Goal: Complete application form: Complete application form

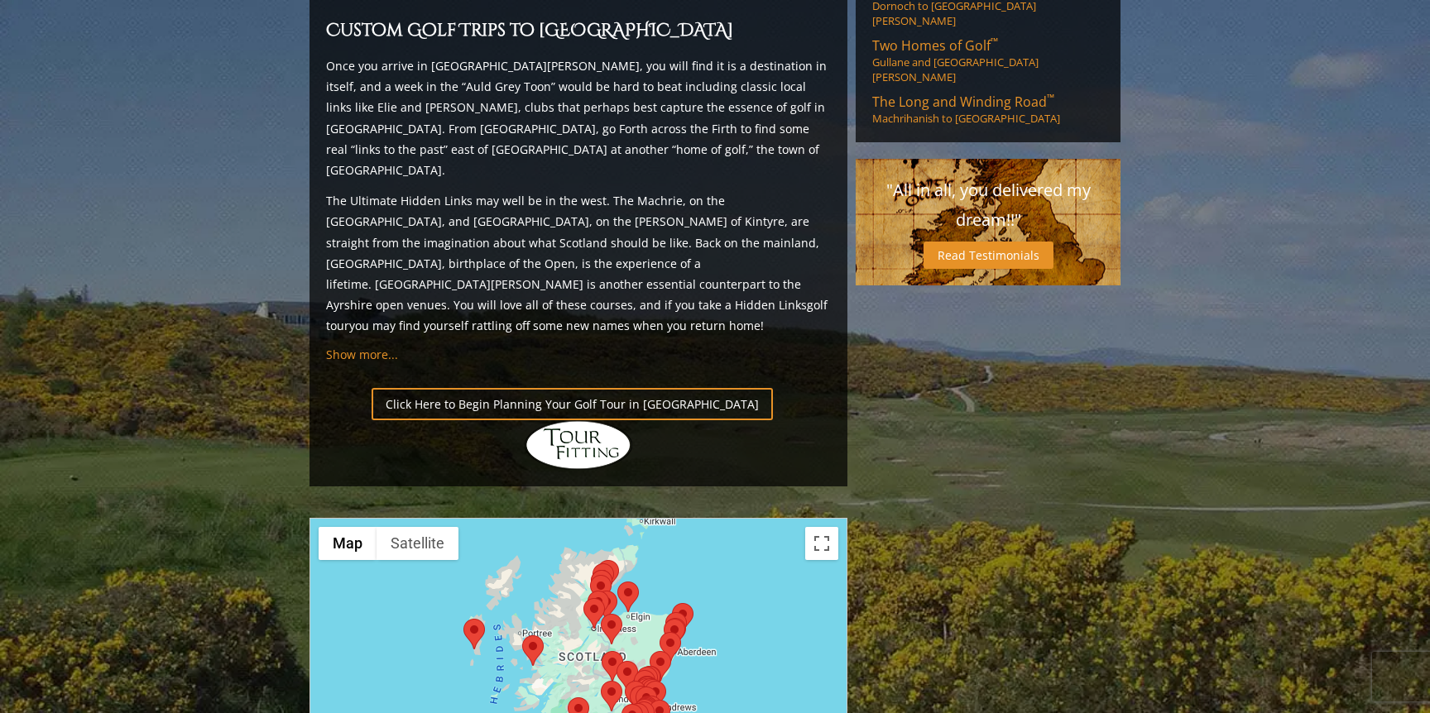
scroll to position [1567, 0]
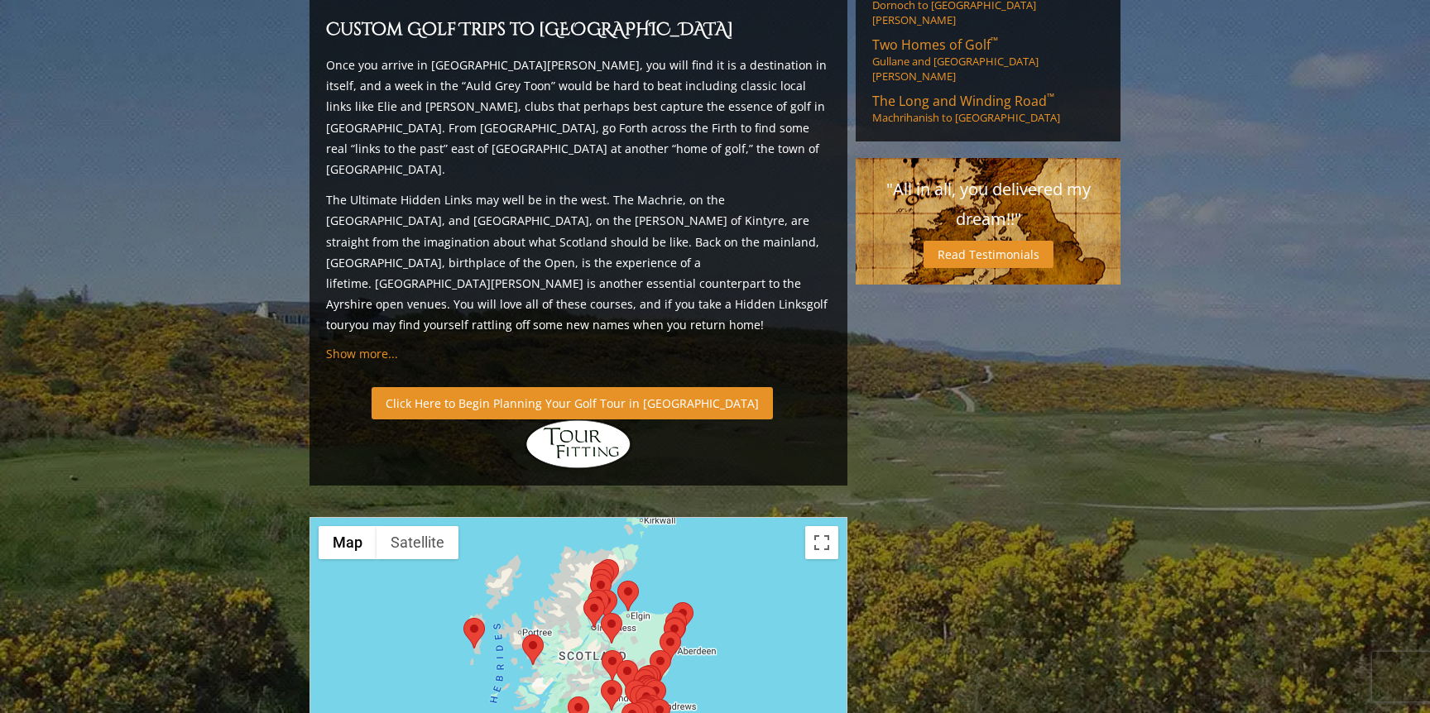
click at [490, 387] on link "Click Here to Begin Planning Your Golf Tour in [GEOGRAPHIC_DATA]" at bounding box center [572, 403] width 401 height 32
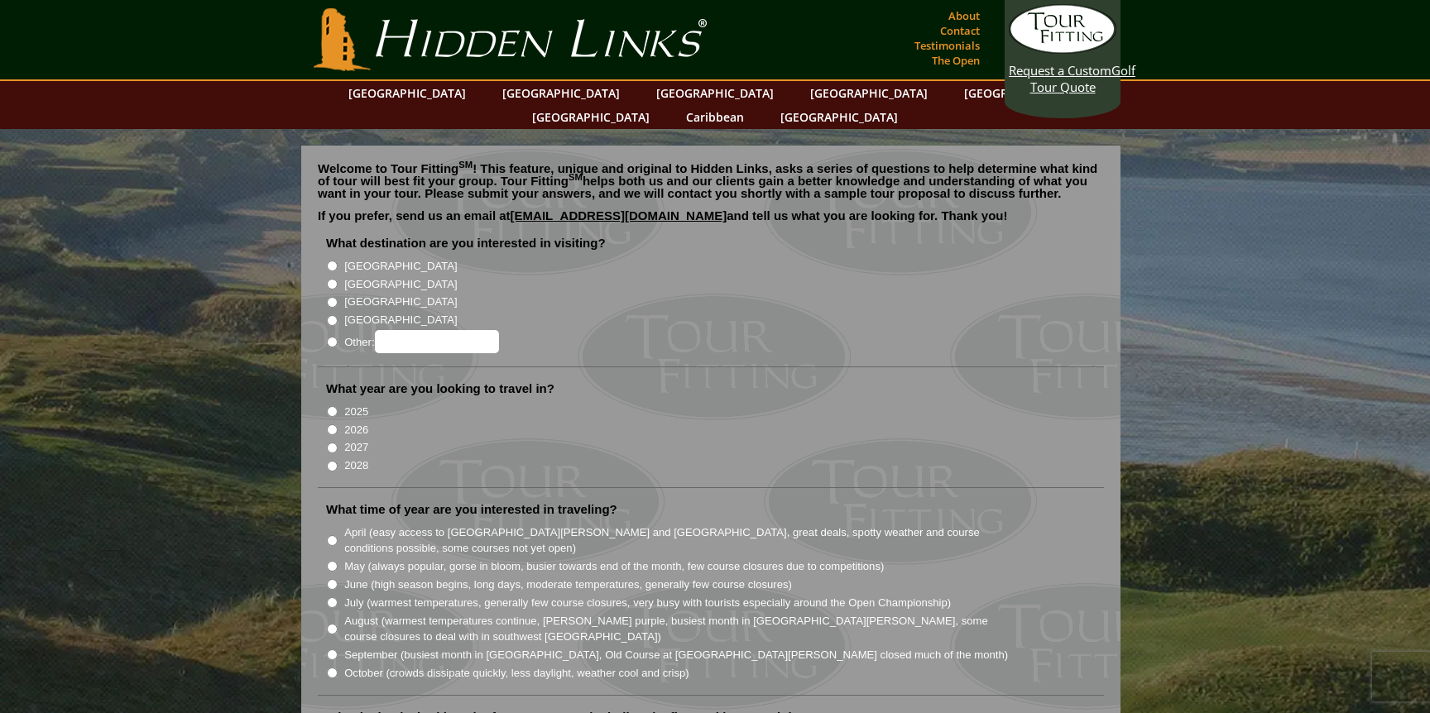
click at [333, 279] on input "[GEOGRAPHIC_DATA]" at bounding box center [332, 284] width 11 height 11
radio input "true"
click at [330, 425] on input "2026" at bounding box center [332, 430] width 11 height 11
radio input "true"
click at [333, 624] on input "August (warmest temperatures continue, heather bright purple, busiest month in …" at bounding box center [332, 629] width 11 height 11
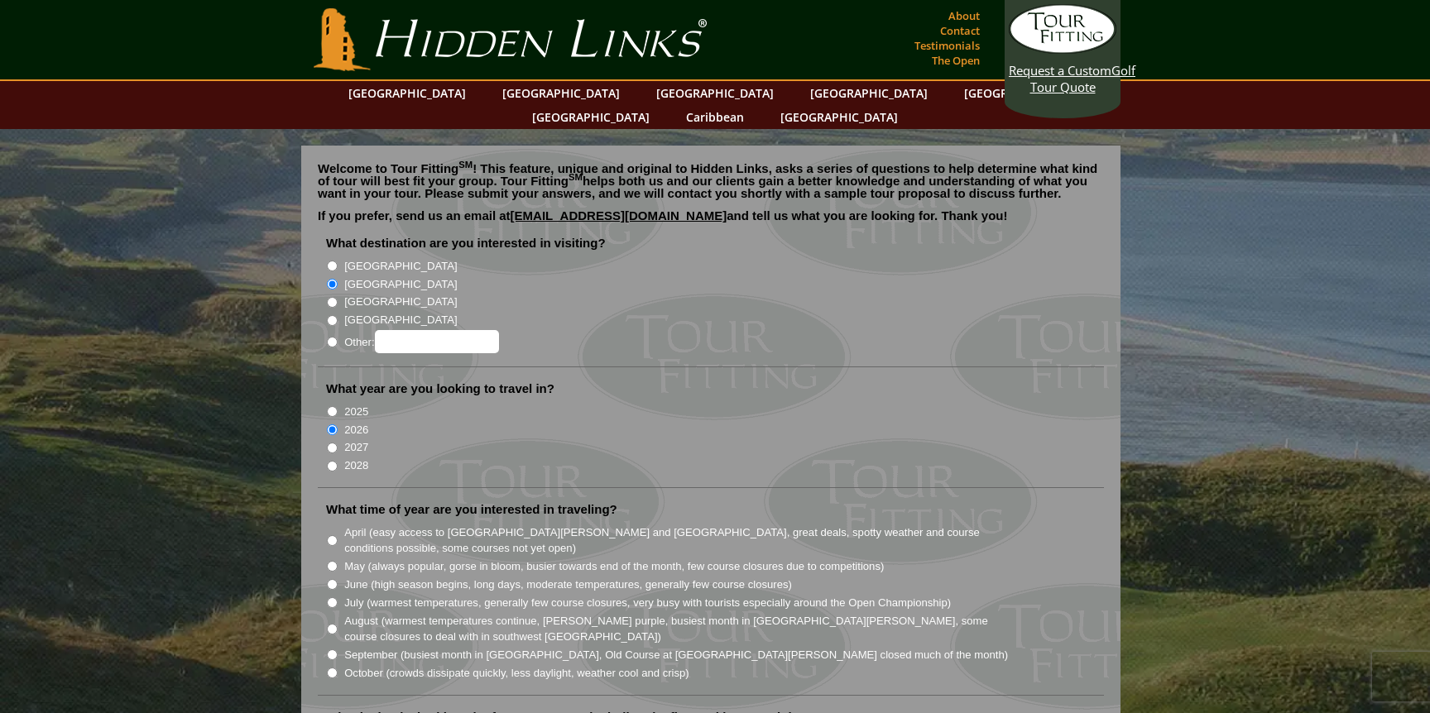
radio input "true"
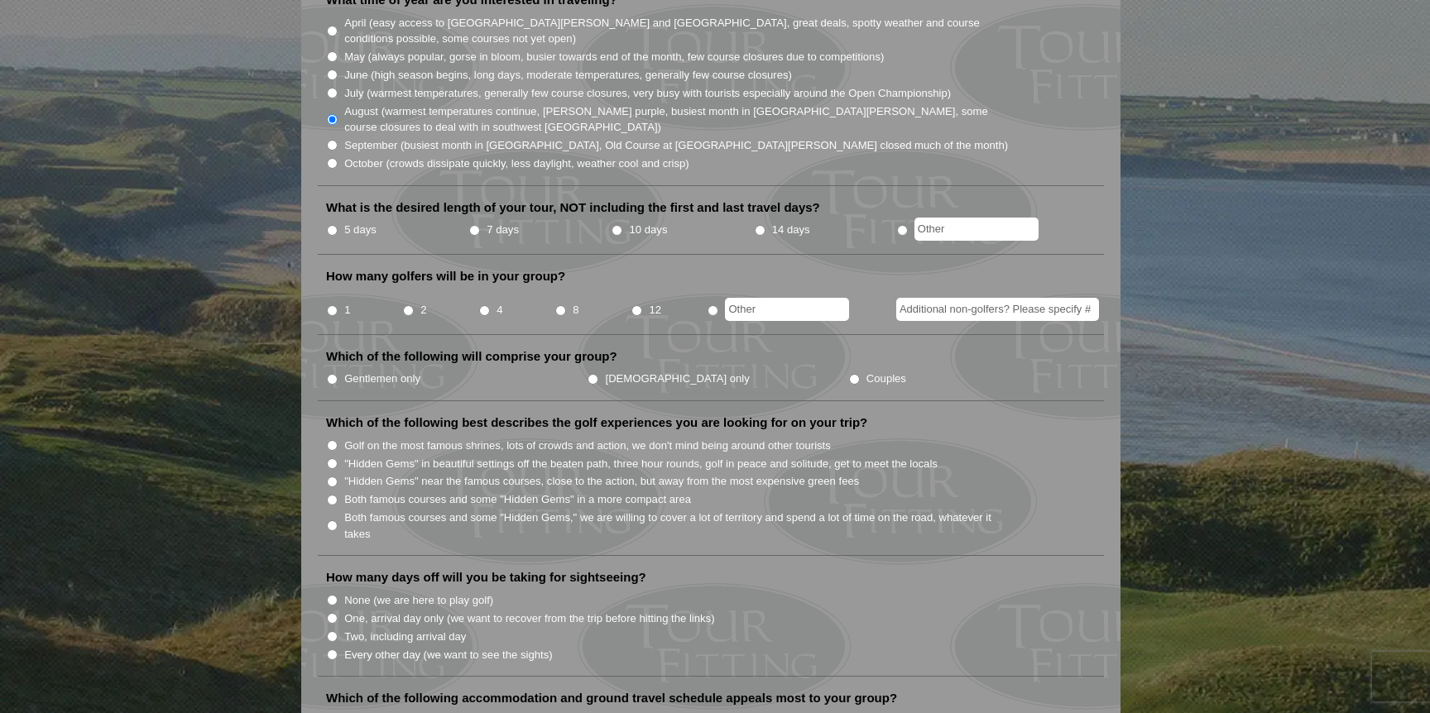
scroll to position [484, 0]
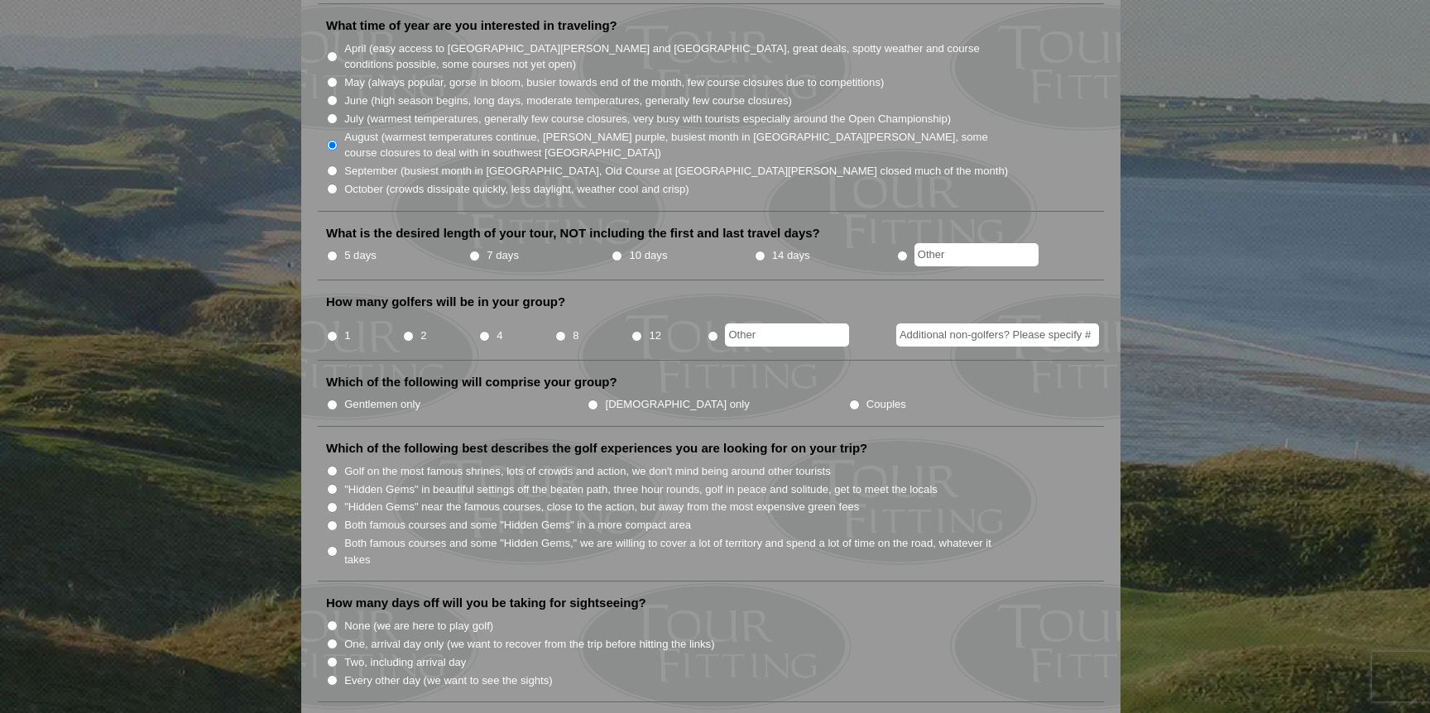
click at [473, 251] on input "7 days" at bounding box center [474, 256] width 11 height 11
radio input "true"
click at [486, 331] on input "4" at bounding box center [484, 336] width 11 height 11
radio input "true"
click at [332, 546] on input "Both famous courses and some "Hidden Gems," we are willing to cover a lot of te…" at bounding box center [332, 551] width 11 height 11
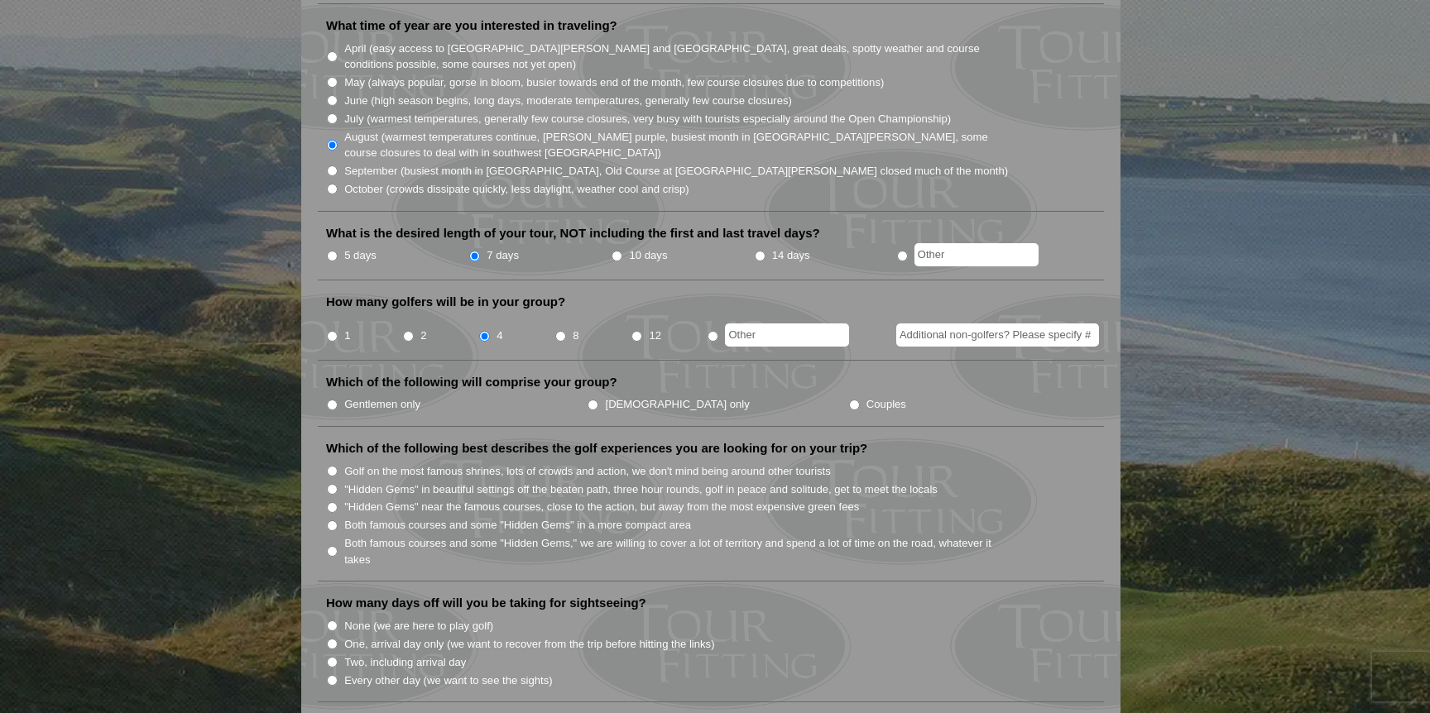
radio input "true"
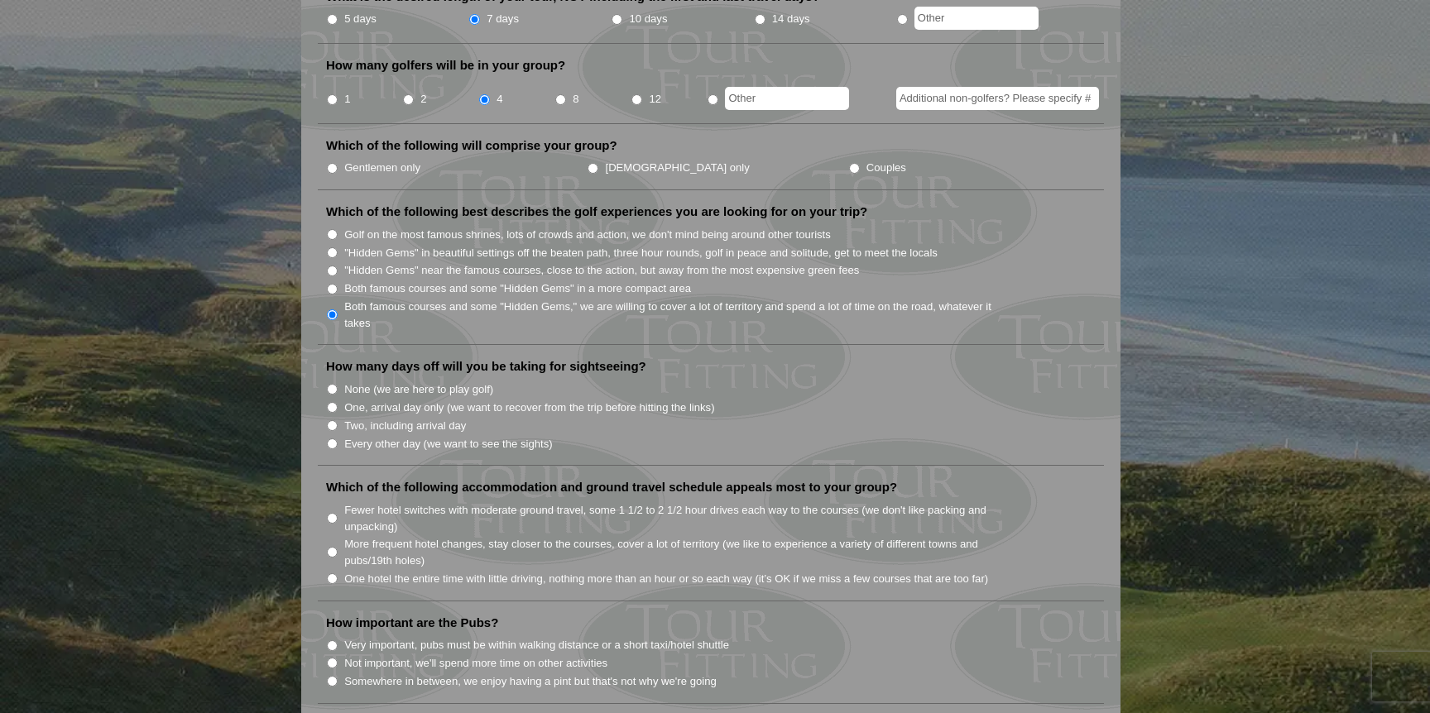
scroll to position [727, 0]
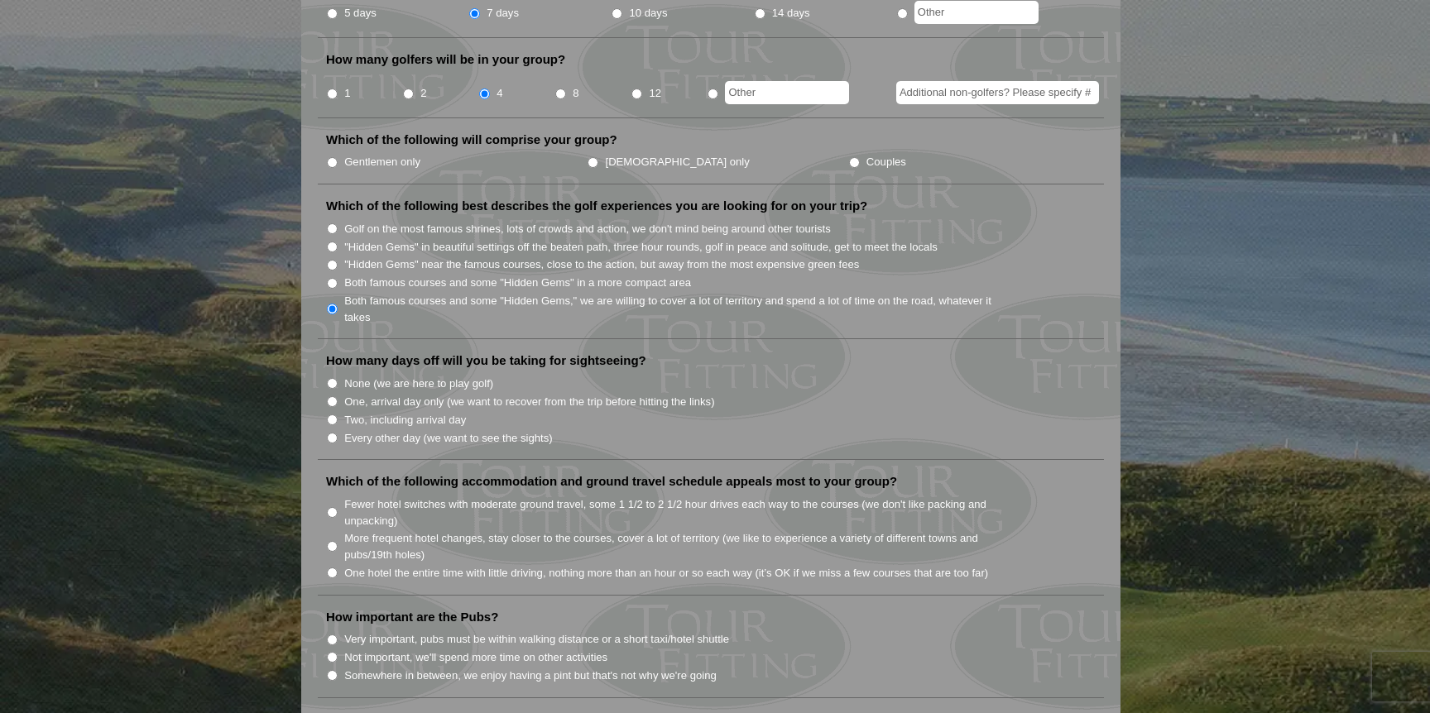
click at [334, 415] on input "Two, including arrival day" at bounding box center [332, 420] width 11 height 11
radio input "true"
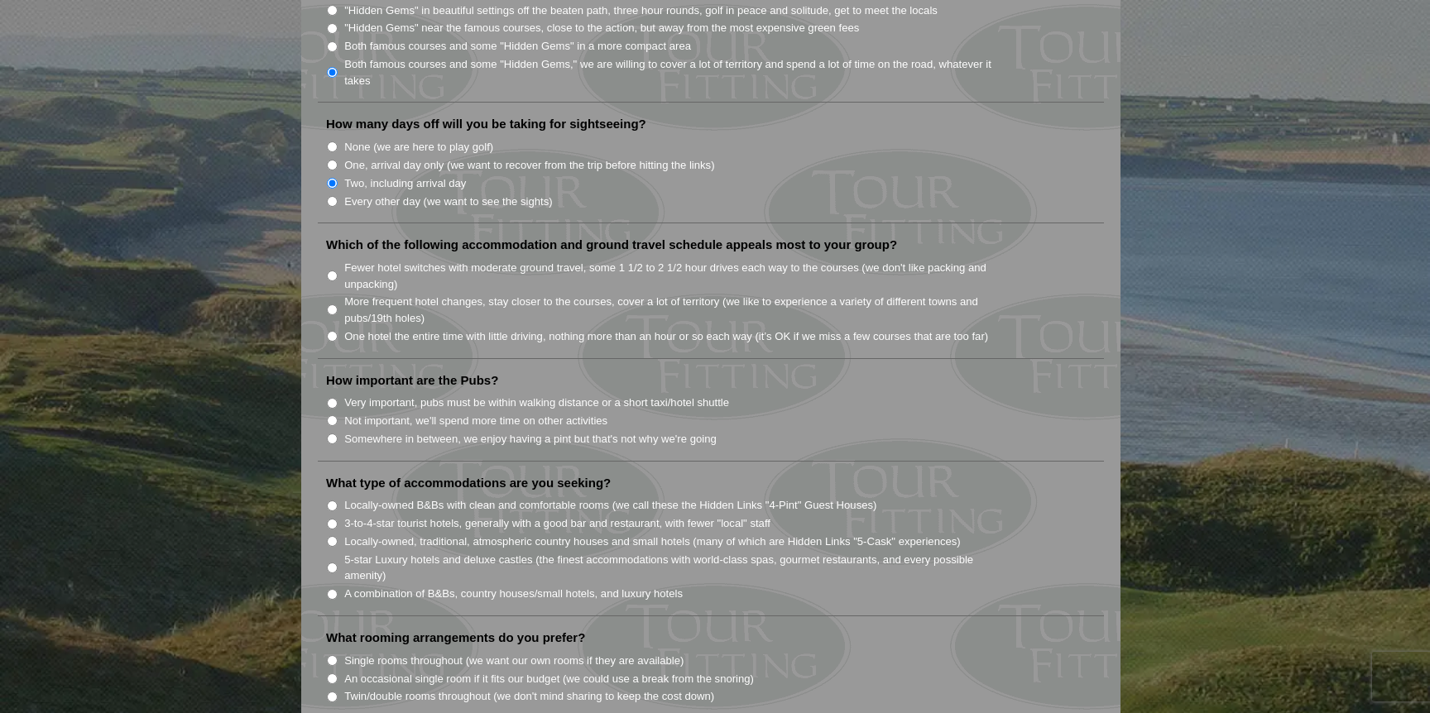
scroll to position [965, 0]
click at [332, 303] on input "More frequent hotel changes, stay closer to the courses, cover a lot of territo…" at bounding box center [332, 308] width 11 height 11
radio input "true"
click at [332, 432] on input "Somewhere in between, we enjoy having a pint but that's not why we're going" at bounding box center [332, 437] width 11 height 11
radio input "true"
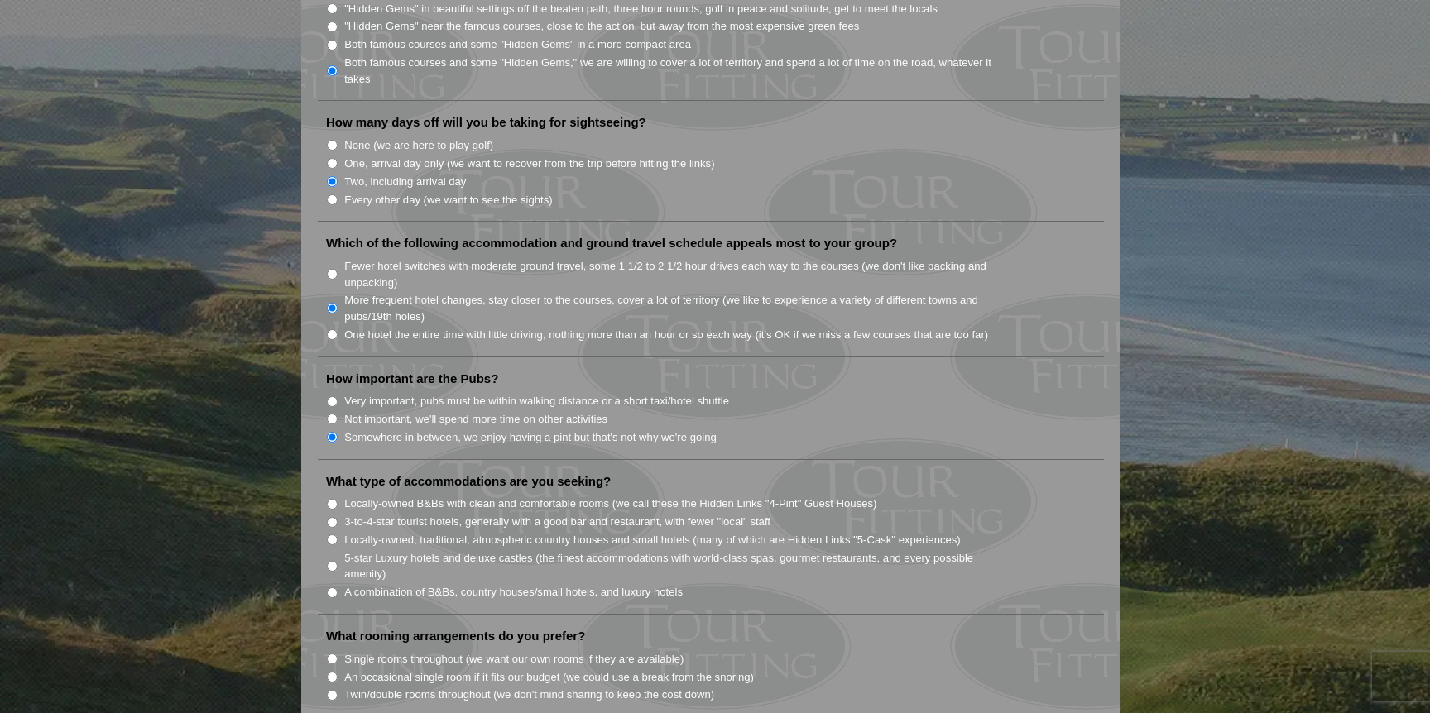
click at [331, 588] on input "A combination of B&Bs, country houses/small hotels, and luxury hotels" at bounding box center [332, 593] width 11 height 11
radio input "true"
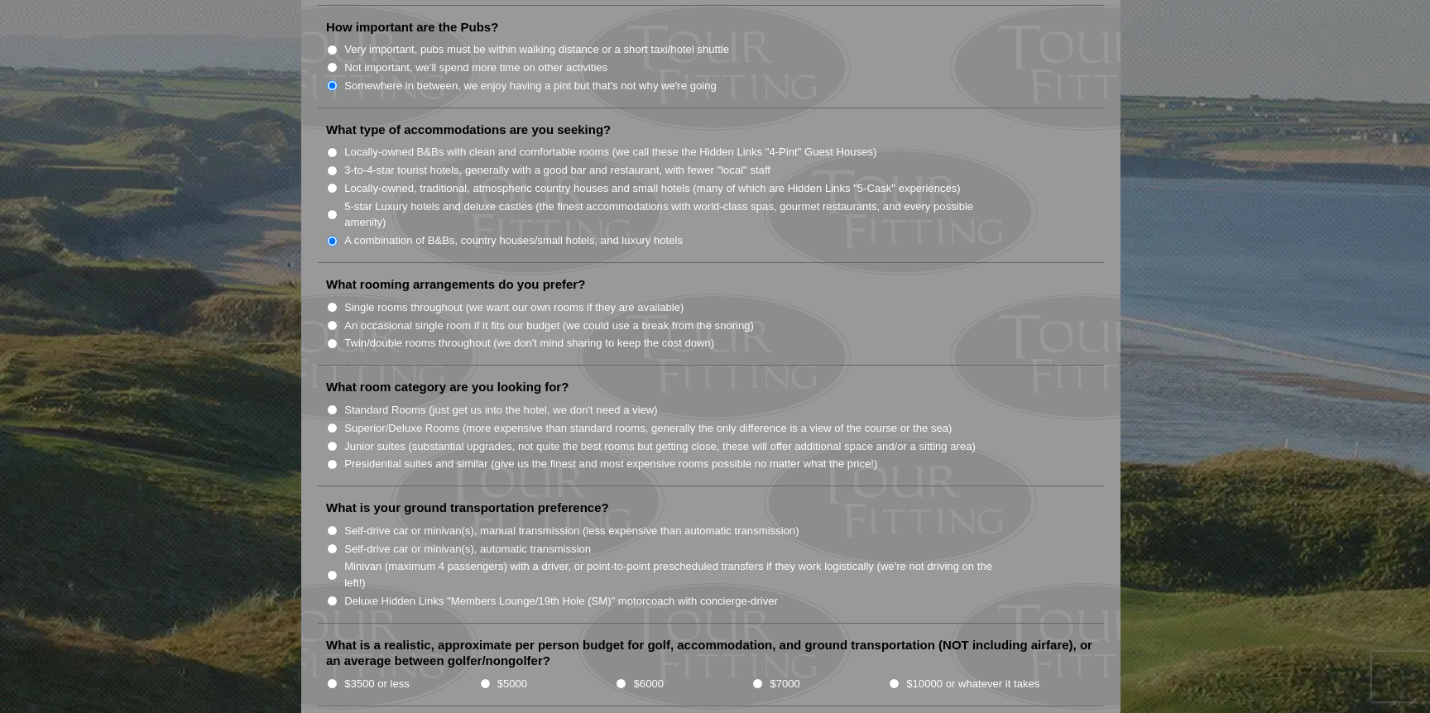
scroll to position [1318, 0]
click at [332, 301] on input "Single rooms throughout (we want our own rooms if they are available)" at bounding box center [332, 306] width 11 height 11
radio input "true"
click at [333, 404] on input "Standard Rooms (just get us into the hotel, we don't need a view)" at bounding box center [332, 409] width 11 height 11
radio input "true"
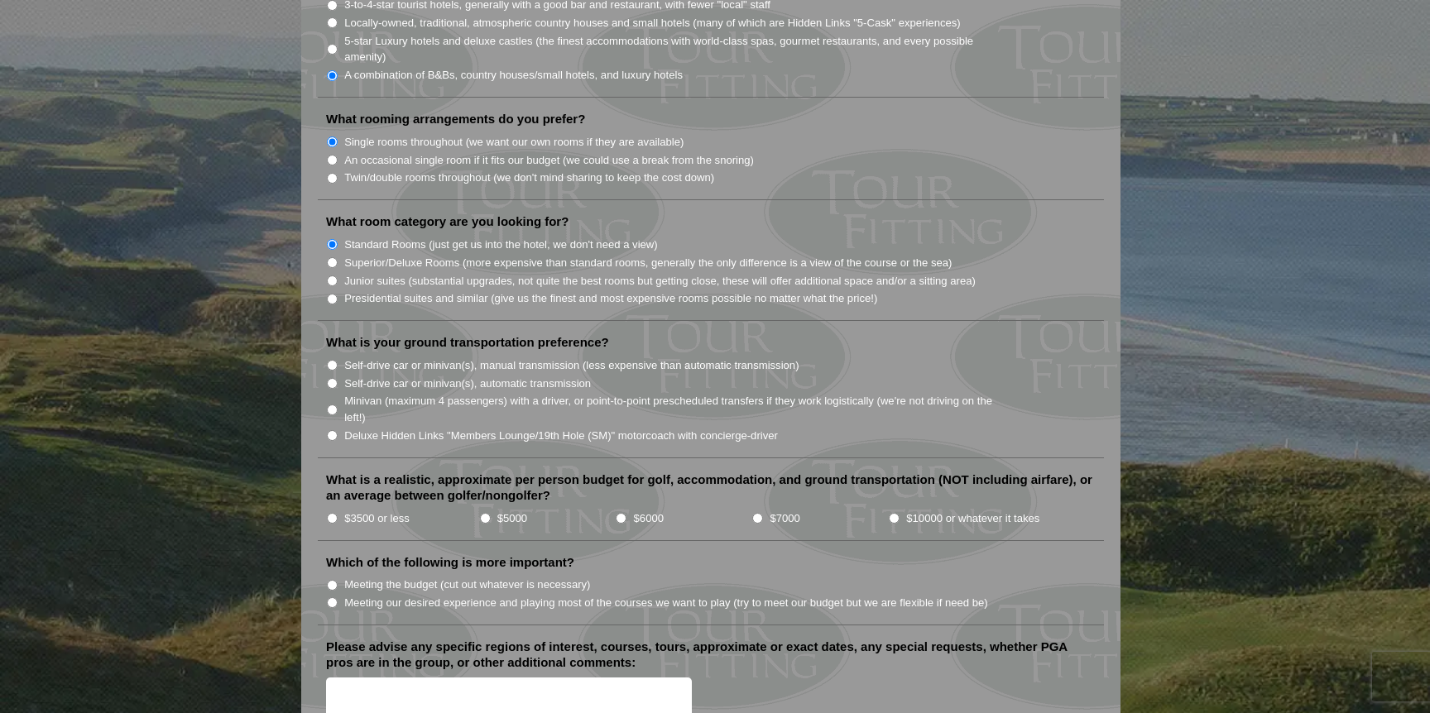
scroll to position [1489, 0]
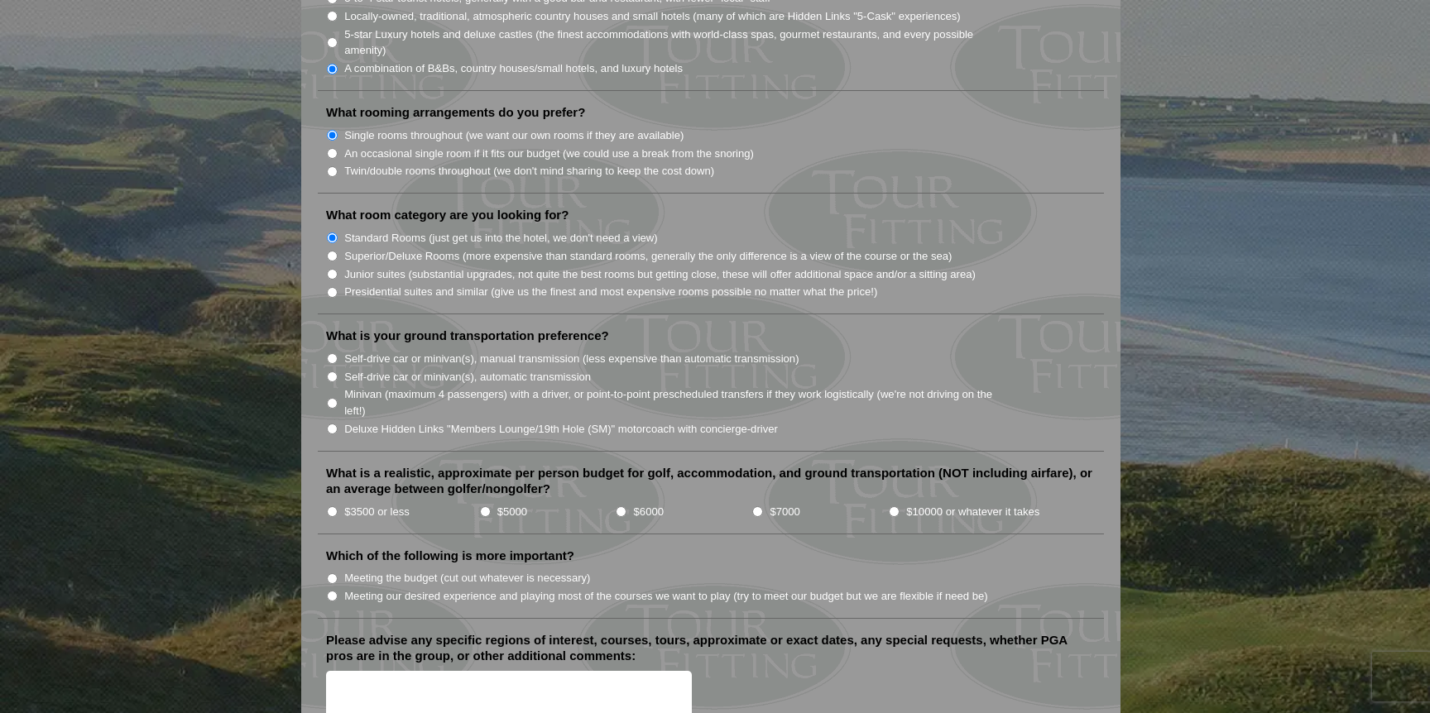
click at [332, 372] on input "Self-drive car or minivan(s), automatic transmission" at bounding box center [332, 377] width 11 height 11
radio input "true"
click at [330, 507] on input "$3500 or less" at bounding box center [332, 512] width 11 height 11
radio input "true"
click at [334, 591] on input "Meeting our desired experience and playing most of the courses we want to play …" at bounding box center [332, 596] width 11 height 11
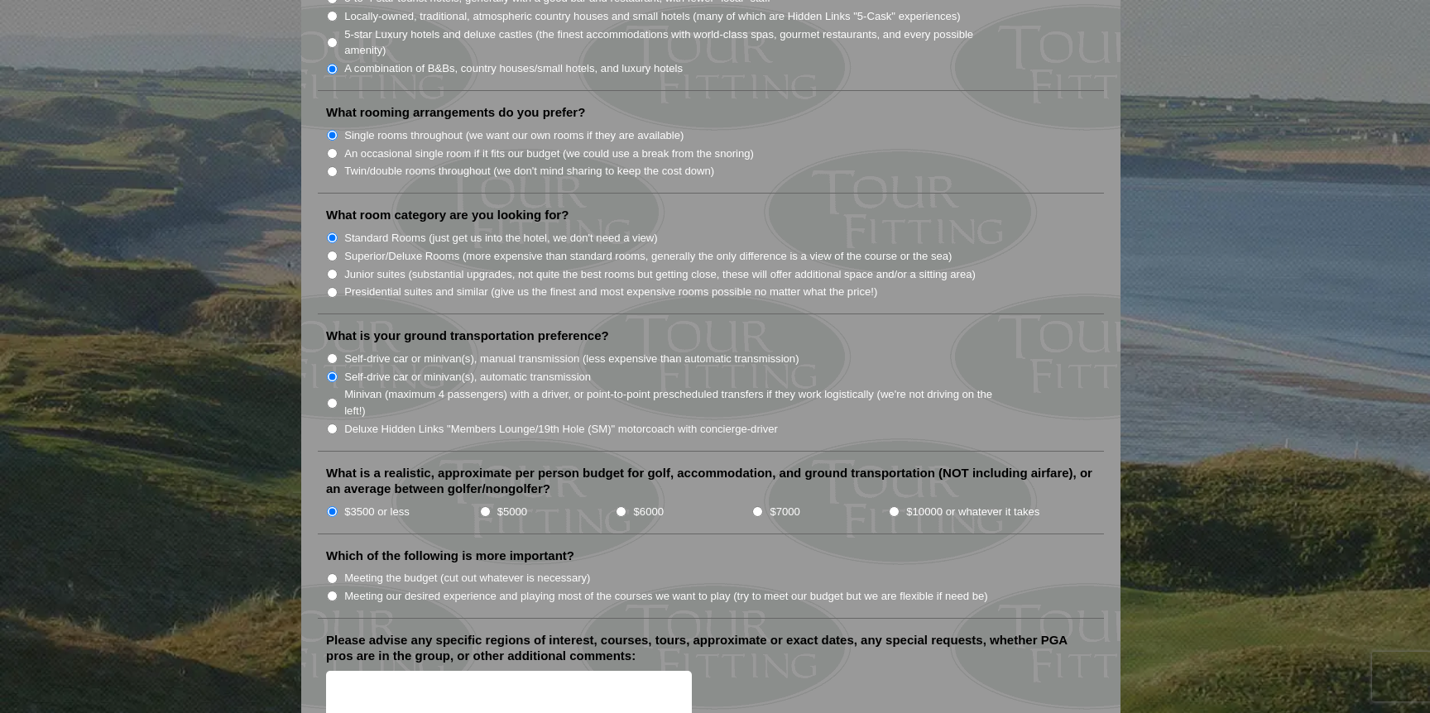
radio input "true"
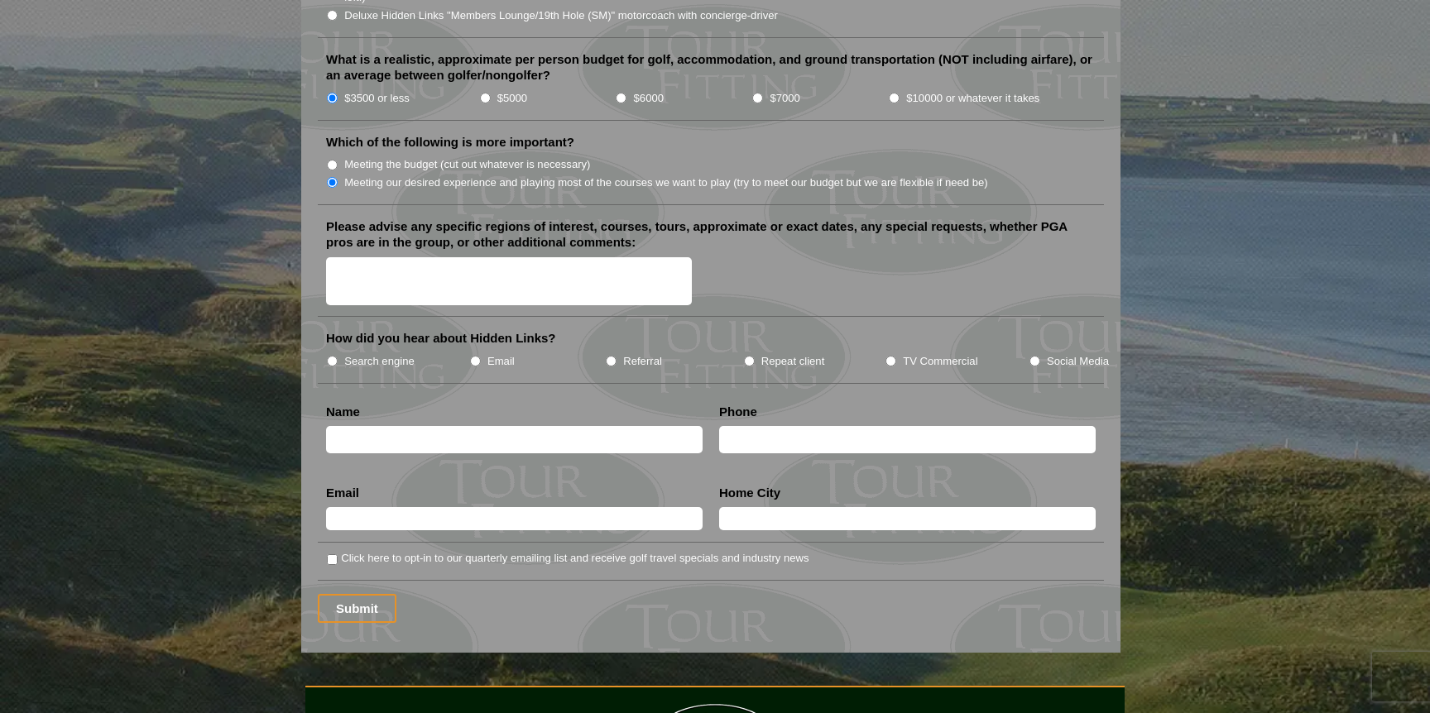
scroll to position [1906, 0]
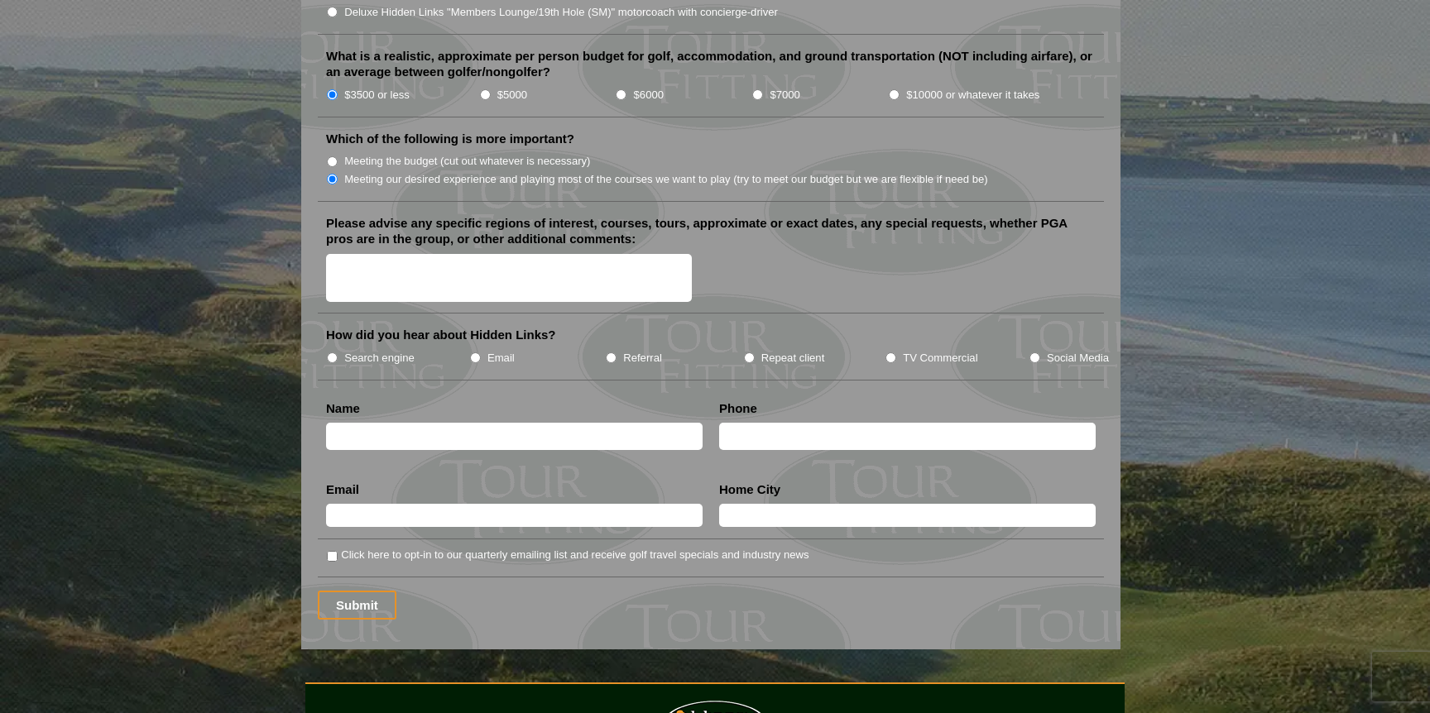
click at [330, 353] on input "Search engine" at bounding box center [332, 358] width 11 height 11
radio input "true"
click at [348, 423] on input "text" at bounding box center [514, 436] width 377 height 27
type input "Ted Miller"
type input "5022639308"
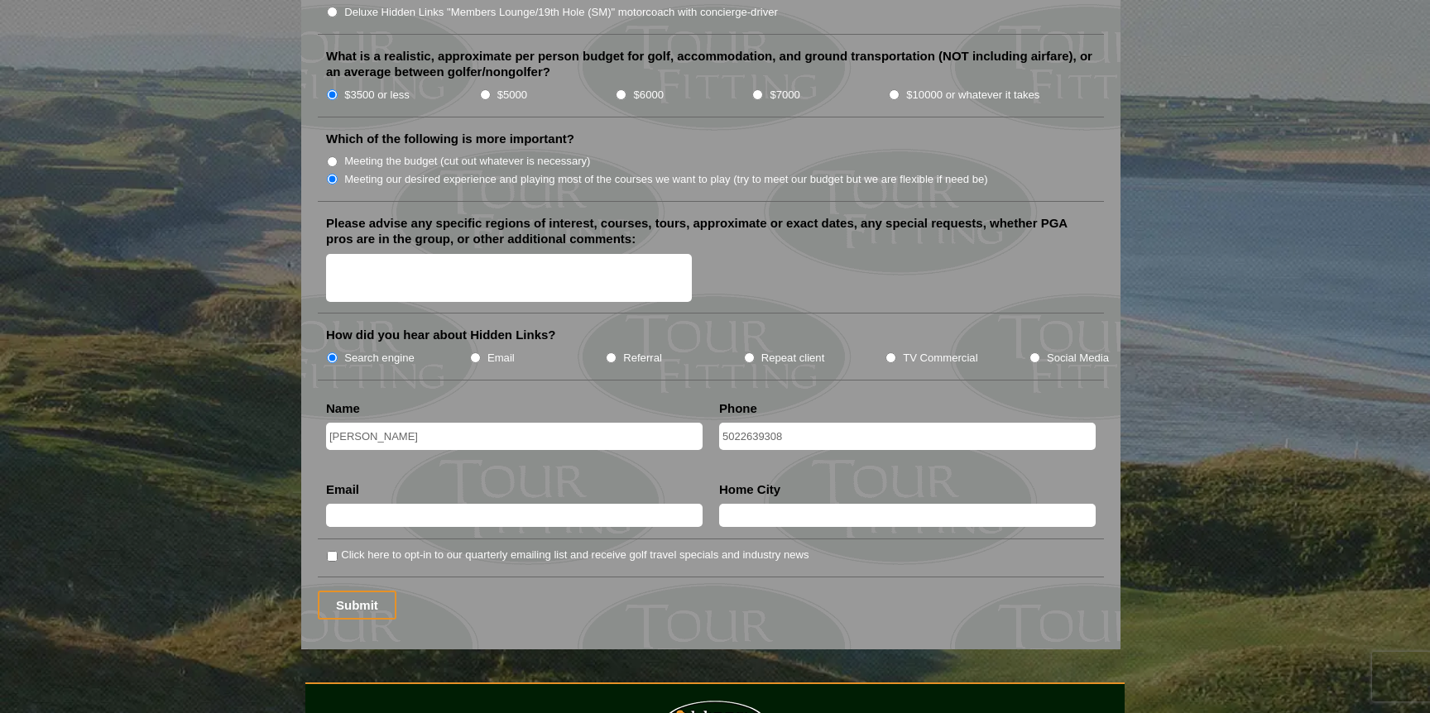
click at [353, 504] on input "text" at bounding box center [514, 515] width 377 height 23
type input "ted_millerusa@yahoo.com"
click at [747, 504] on input "text" at bounding box center [907, 515] width 377 height 23
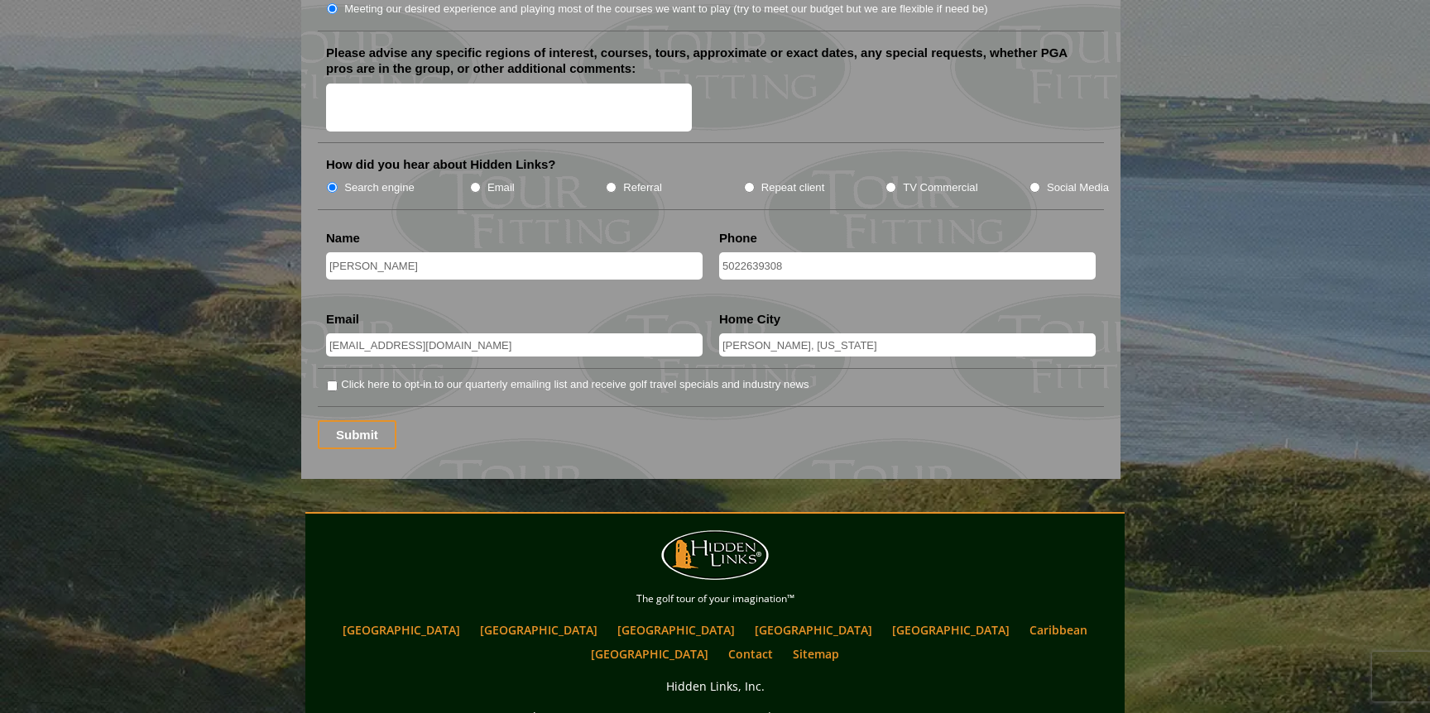
scroll to position [2086, 0]
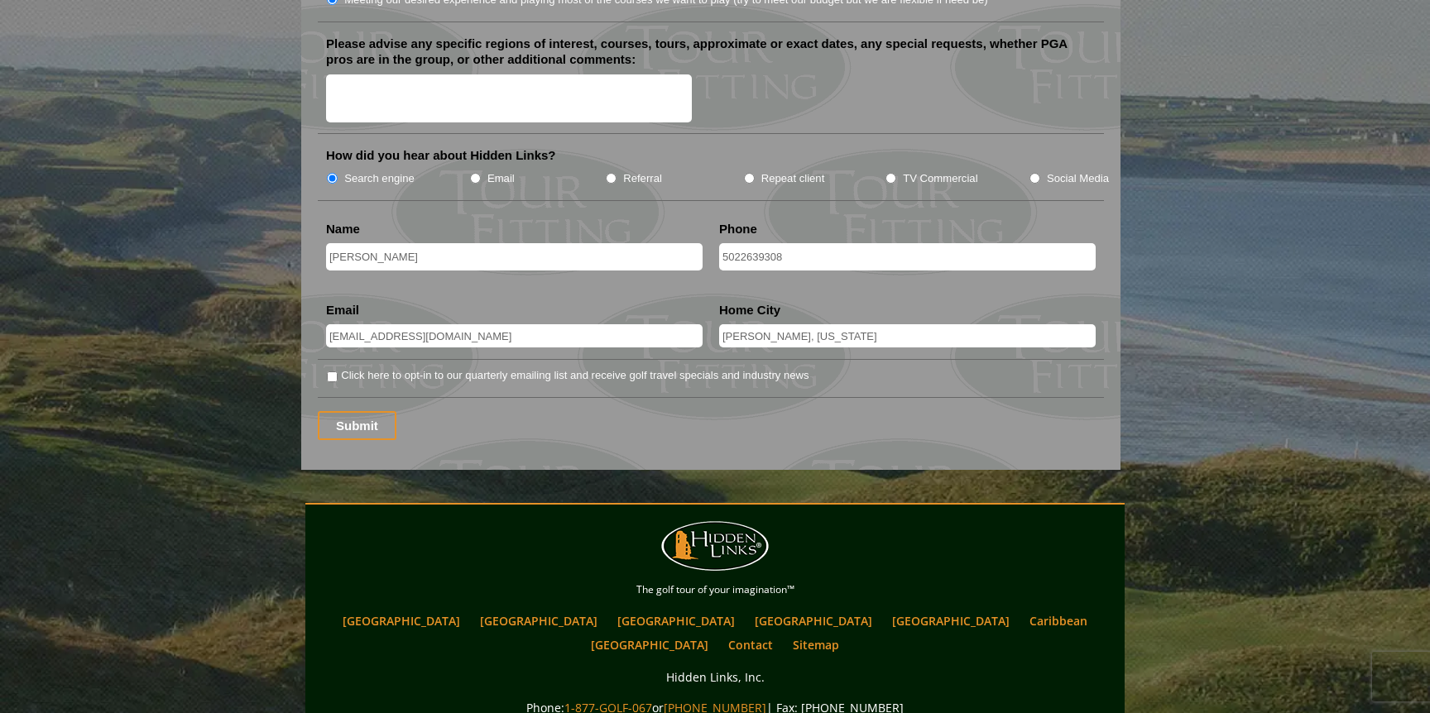
type input "Eckerty, Indiana"
click at [334, 372] on input "Click here to opt-in to our quarterly emailing list and receive golf travel spe…" at bounding box center [332, 377] width 11 height 11
checkbox input "true"
click at [354, 411] on input "Submit" at bounding box center [357, 425] width 79 height 29
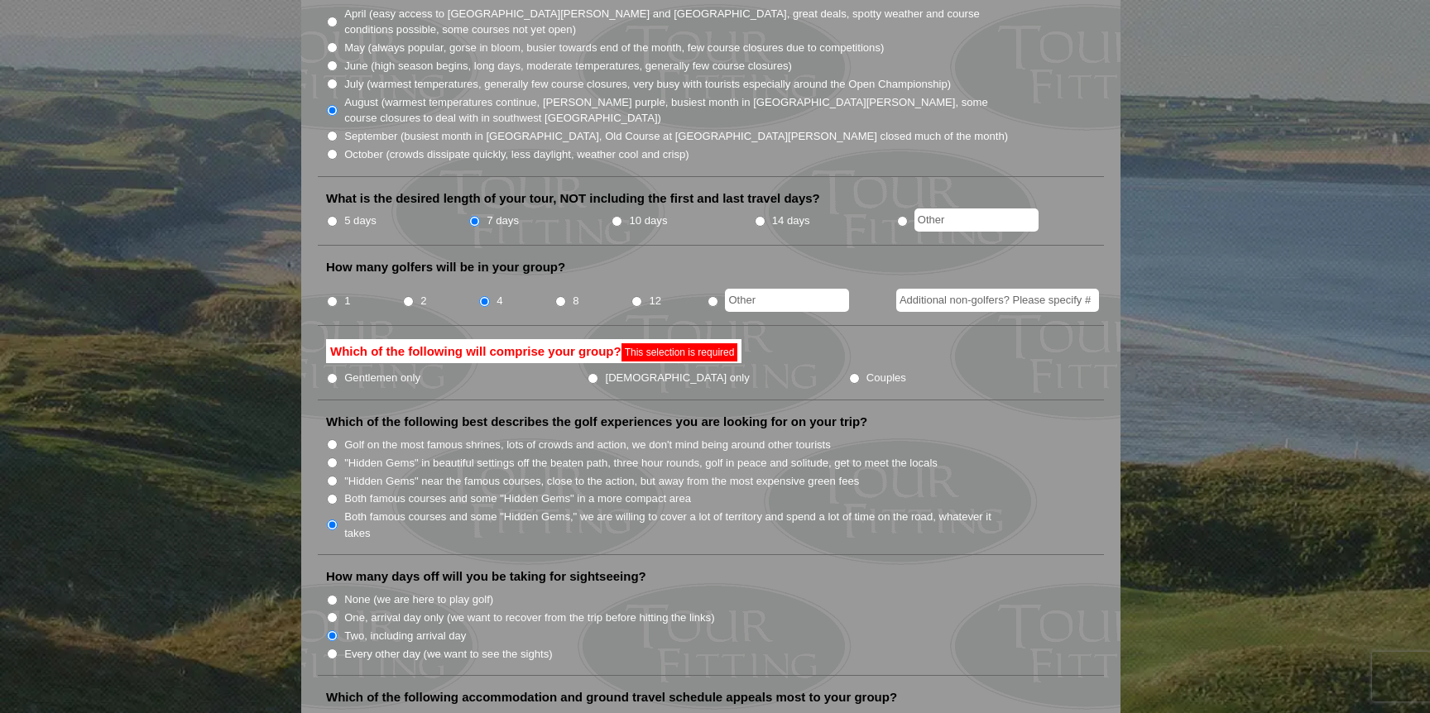
click at [333, 373] on input "Gentlemen only" at bounding box center [332, 378] width 11 height 11
radio input "true"
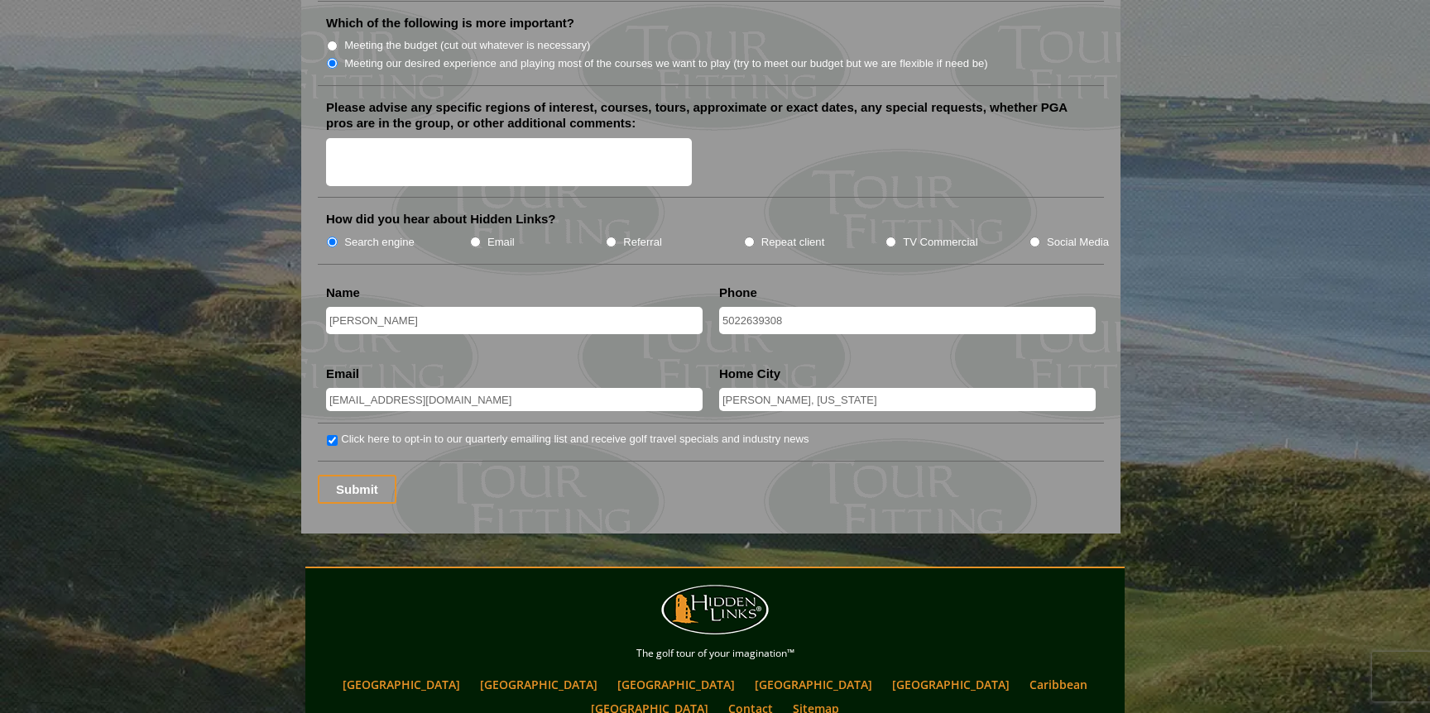
scroll to position [2212, 0]
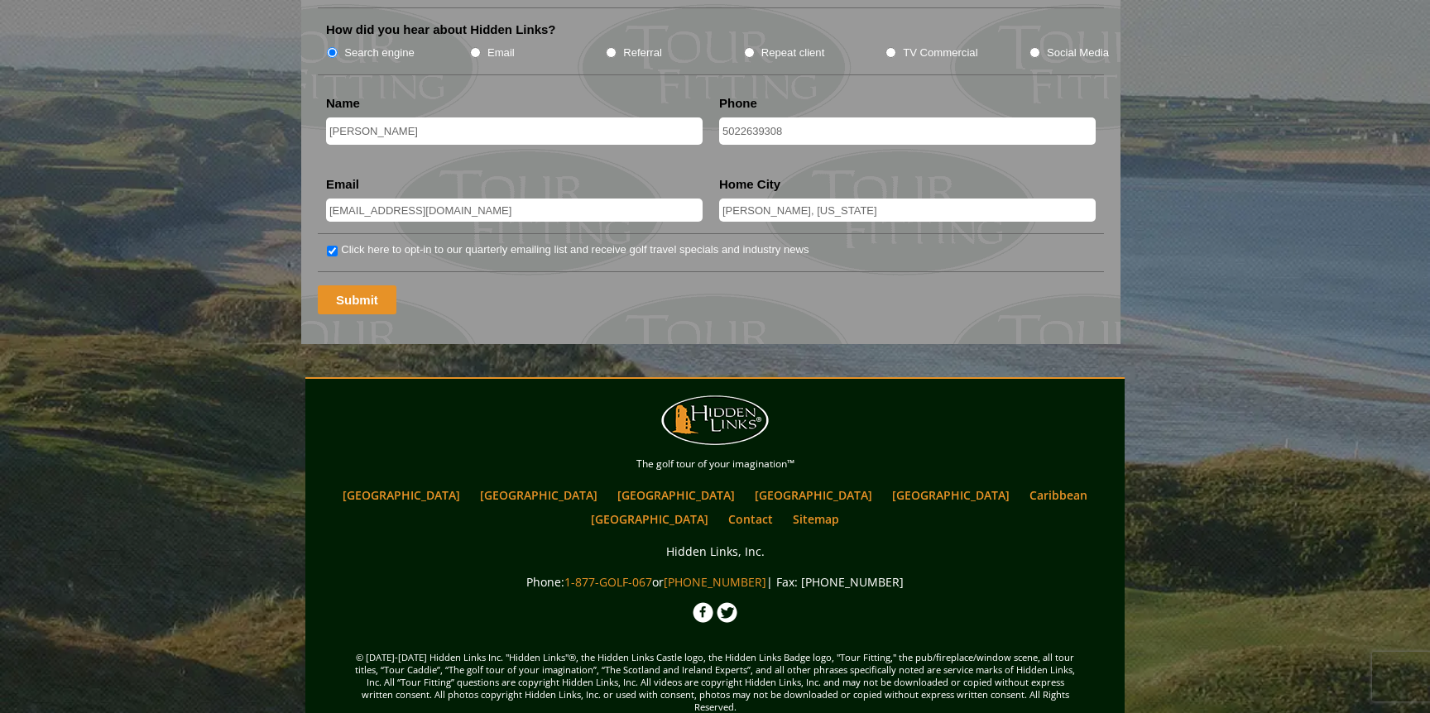
click at [355, 286] on input "Submit" at bounding box center [357, 300] width 79 height 29
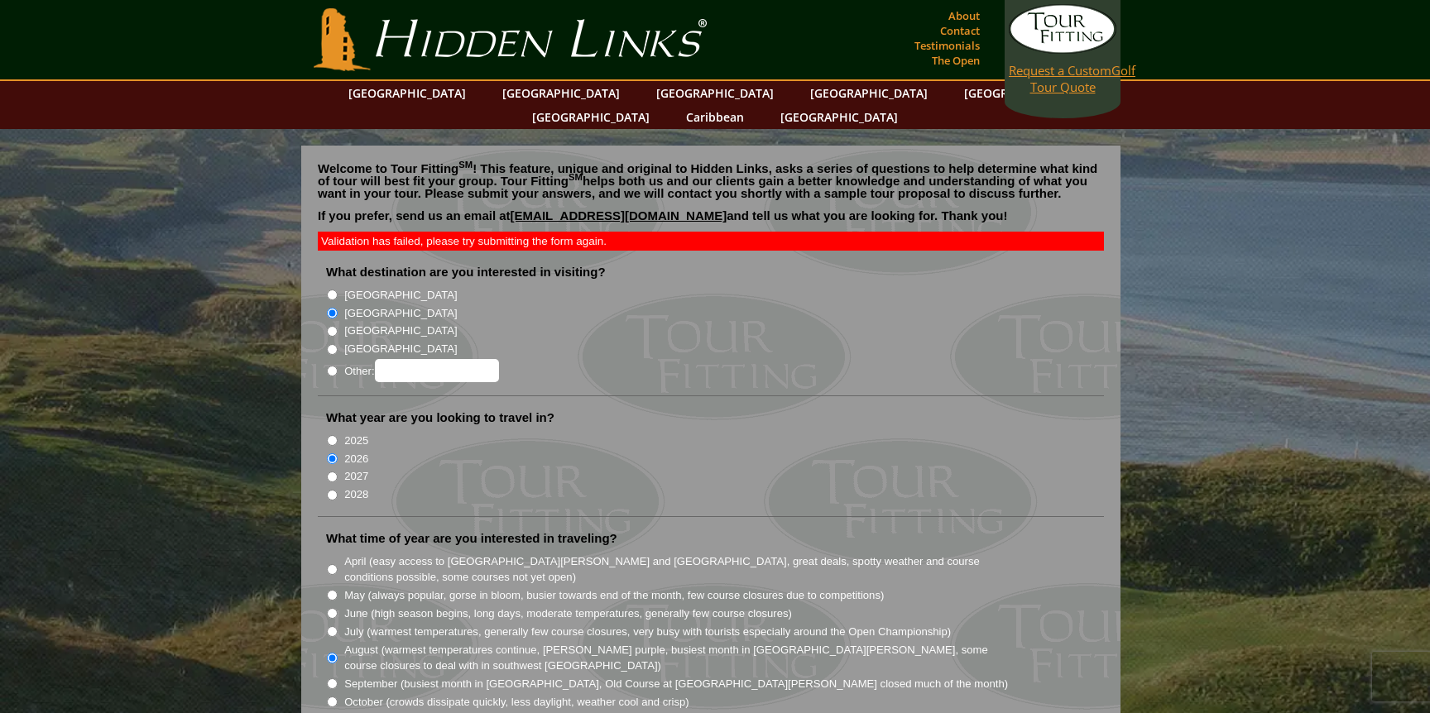
click at [1055, 74] on span "Request a Custom" at bounding box center [1060, 70] width 103 height 17
